Goal: Information Seeking & Learning: Find contact information

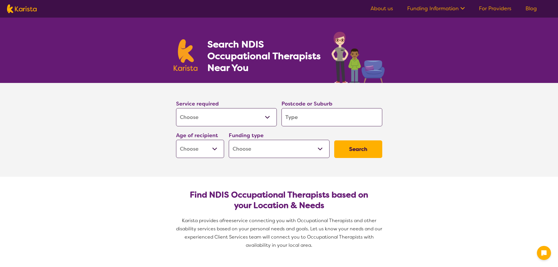
select select "[MEDICAL_DATA]"
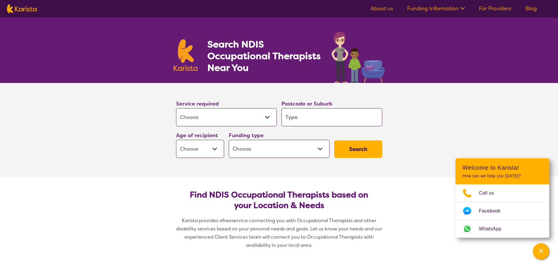
type input "2"
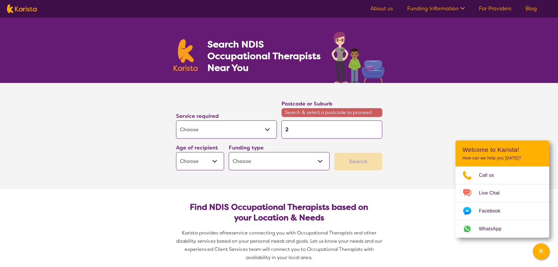
click at [299, 126] on input "2" at bounding box center [331, 129] width 101 height 18
type input "27"
type input "276"
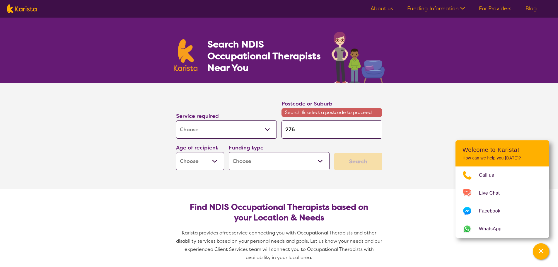
type input "2769"
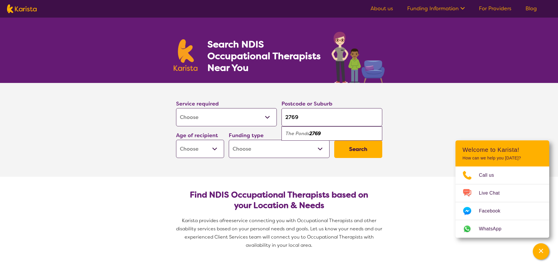
type input "2769"
click at [296, 136] on em "The Ponds" at bounding box center [297, 133] width 24 height 6
click at [209, 147] on select "Early Childhood - 0 to 9 Child - 10 to 11 Adolescent - 12 to 17 Adult - 18 to 6…" at bounding box center [200, 149] width 48 height 18
select select "AD"
click at [176, 140] on select "Early Childhood - 0 to 9 Child - 10 to 11 Adolescent - 12 to 17 Adult - 18 to 6…" at bounding box center [200, 149] width 48 height 18
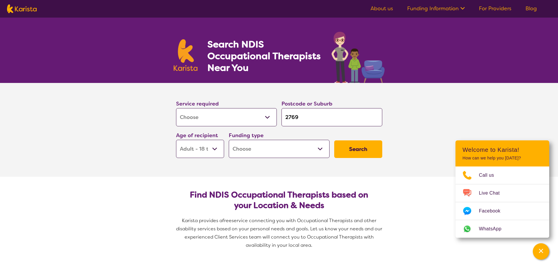
select select "AD"
click at [251, 150] on select "Home Care Package (HCP) National Disability Insurance Scheme (NDIS) I don't know" at bounding box center [279, 149] width 101 height 18
select select "i-don-t-know"
click at [229, 140] on select "Home Care Package (HCP) National Disability Insurance Scheme (NDIS) I don't know" at bounding box center [279, 149] width 101 height 18
select select "i-don-t-know"
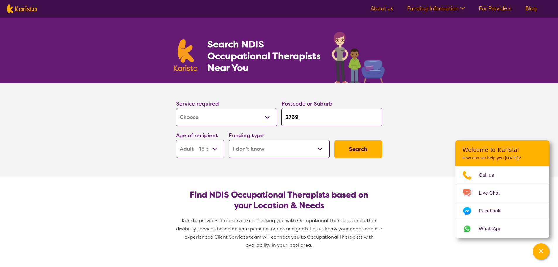
click at [360, 155] on button "Search" at bounding box center [358, 149] width 48 height 18
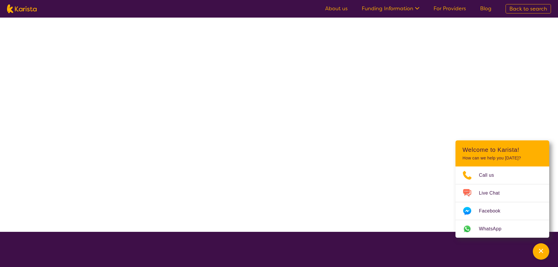
select select "[MEDICAL_DATA]"
select select "AD"
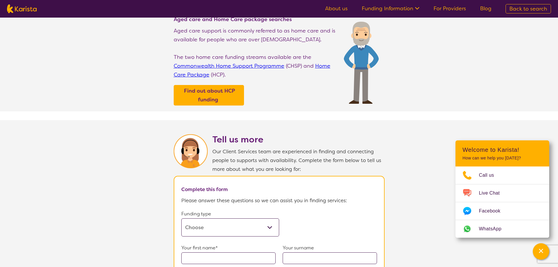
scroll to position [146, 0]
